Goal: Task Accomplishment & Management: Manage account settings

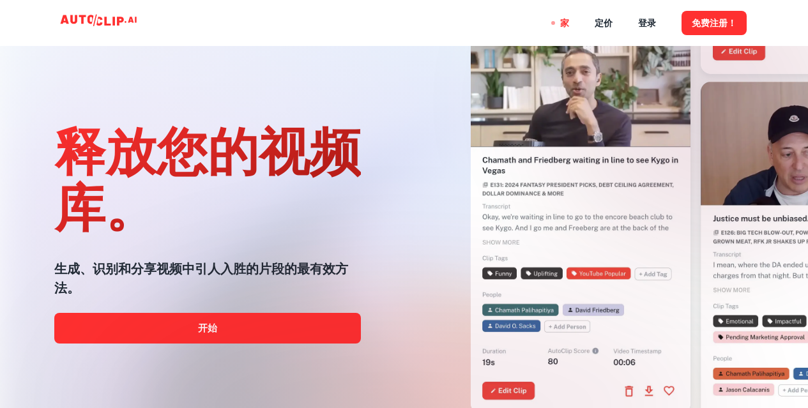
click at [409, 91] on div at bounding box center [575, 153] width 393 height 408
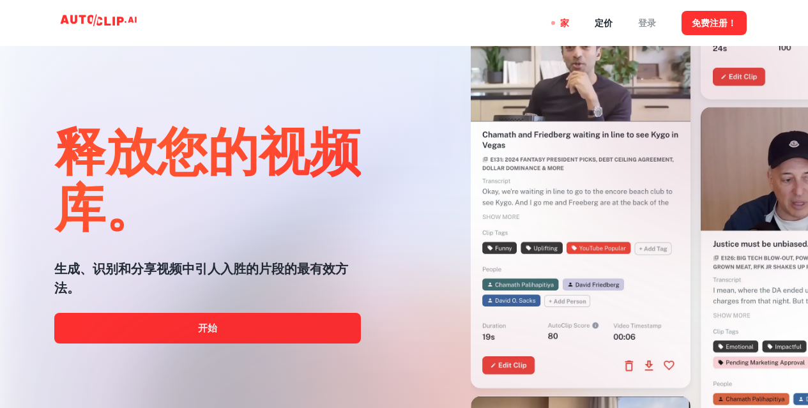
click at [643, 24] on font "登录" at bounding box center [647, 24] width 18 height 10
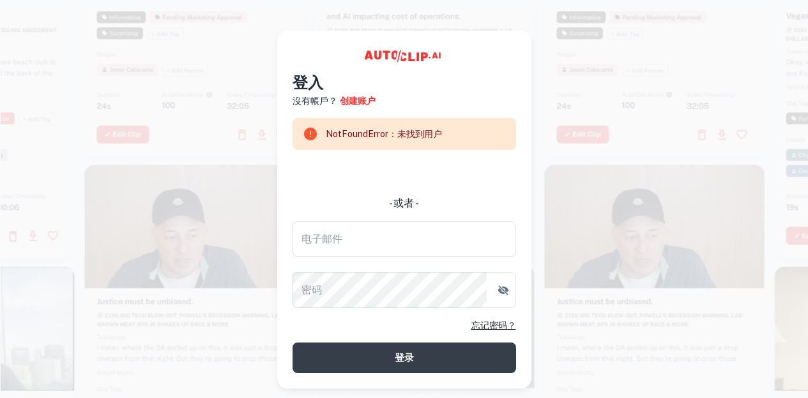
click at [529, 22] on div at bounding box center [425, 63] width 220 height 391
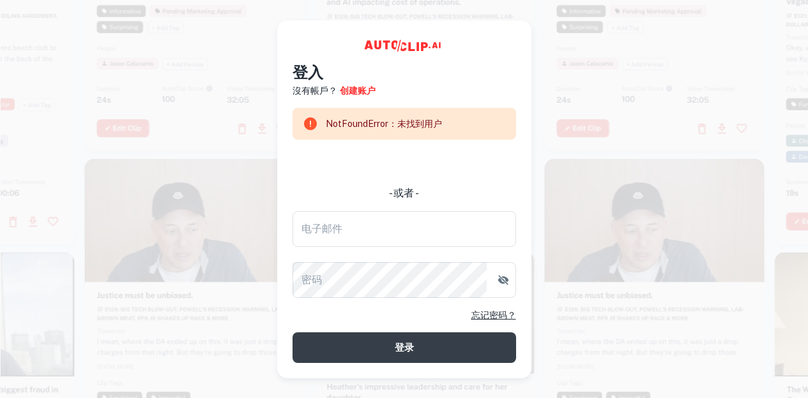
scroll to position [20, 0]
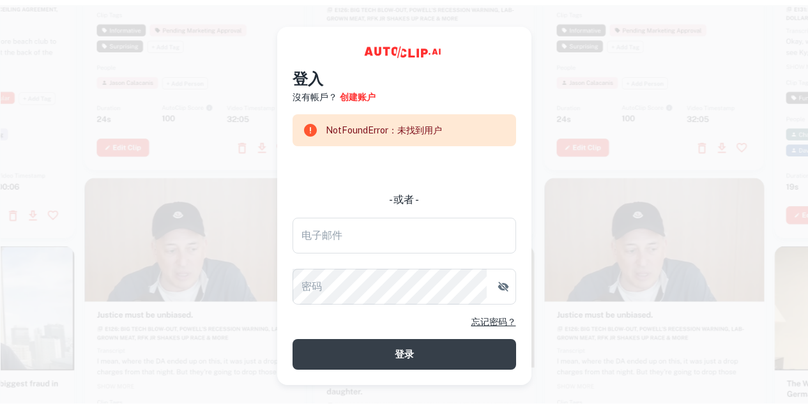
scroll to position [0, 0]
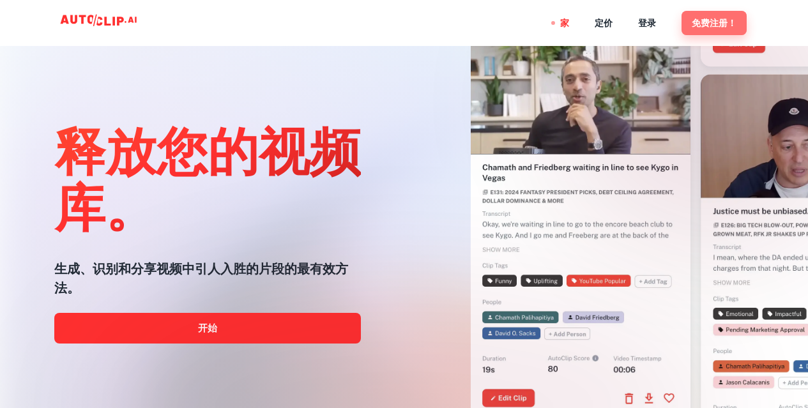
click at [709, 19] on font "免费注册！" at bounding box center [713, 24] width 45 height 10
